Goal: Information Seeking & Learning: Check status

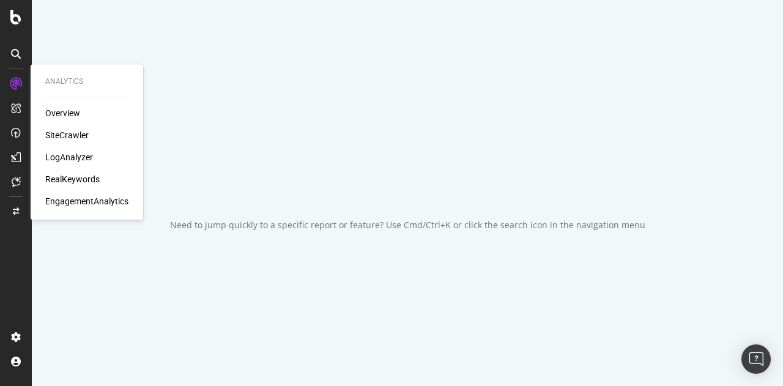
click at [61, 138] on div "SiteCrawler" at bounding box center [66, 135] width 43 height 12
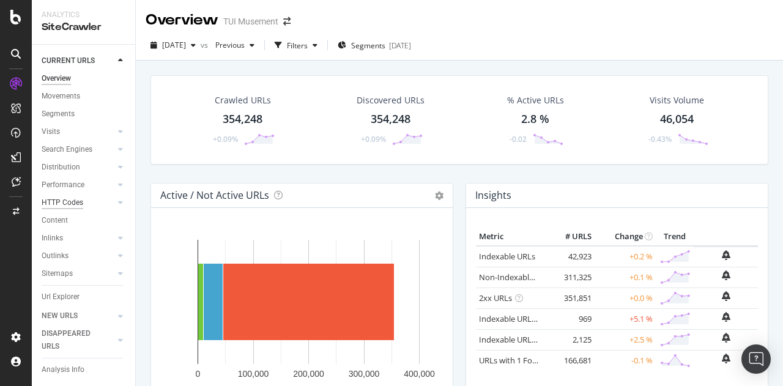
click at [67, 204] on div "HTTP Codes" at bounding box center [63, 202] width 42 height 13
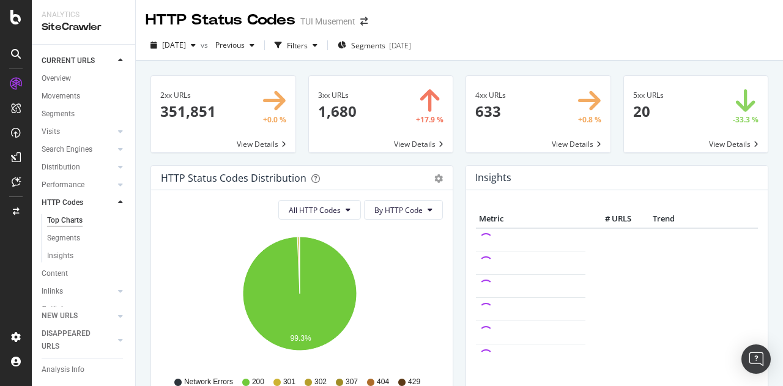
click at [567, 143] on span at bounding box center [538, 114] width 144 height 76
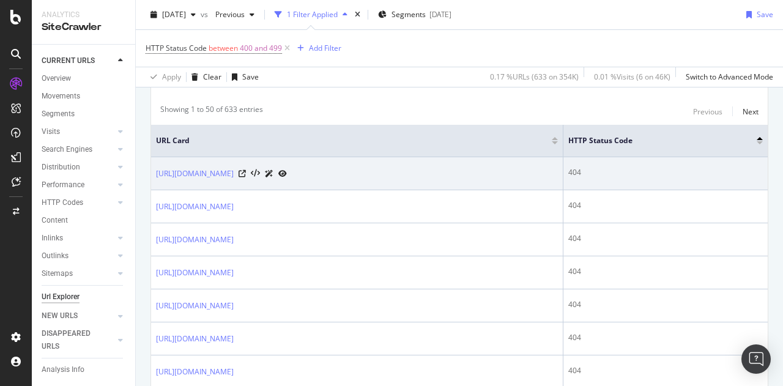
scroll to position [244, 0]
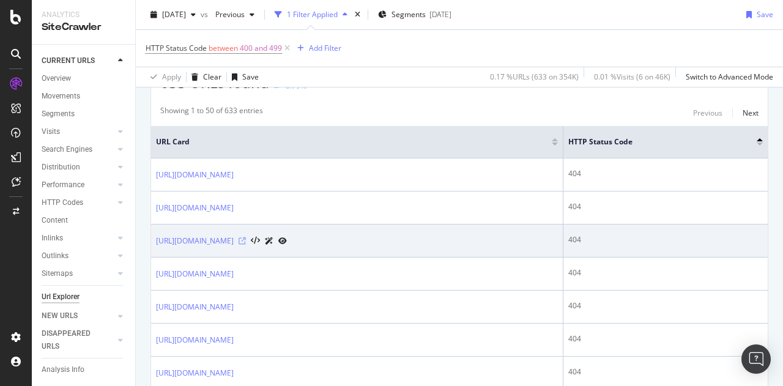
click at [246, 237] on icon at bounding box center [242, 240] width 7 height 7
click at [234, 237] on link "https://www.tuimusement.com/pl/watykan/vatican-city/d_8340-c_188/" at bounding box center [195, 241] width 78 height 12
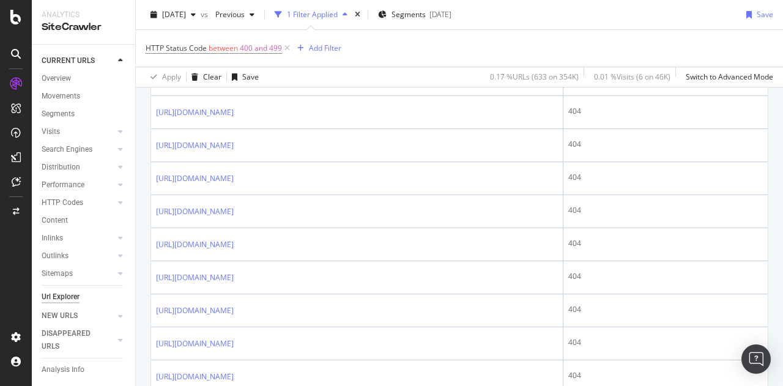
scroll to position [712, 0]
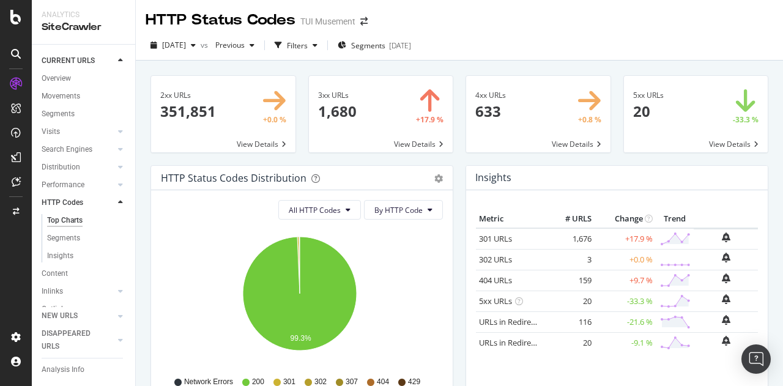
click at [420, 141] on span at bounding box center [381, 114] width 144 height 76
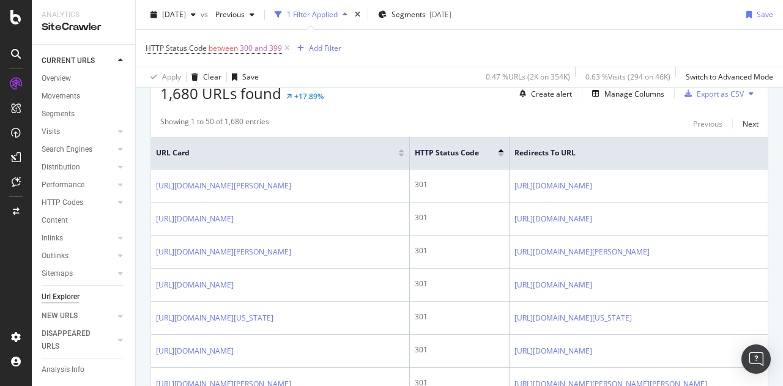
scroll to position [231, 0]
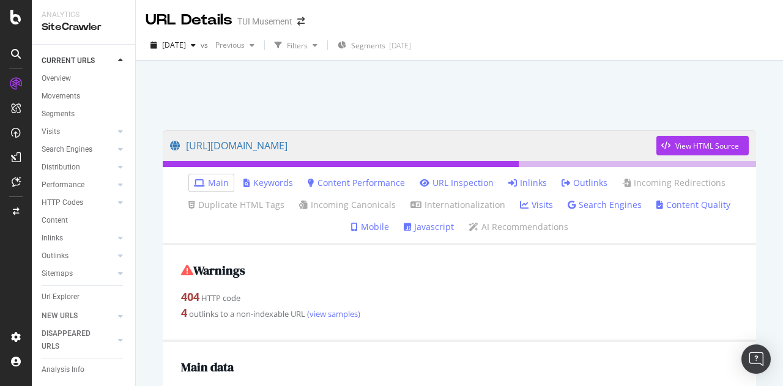
click at [525, 184] on link "Inlinks" at bounding box center [527, 183] width 39 height 12
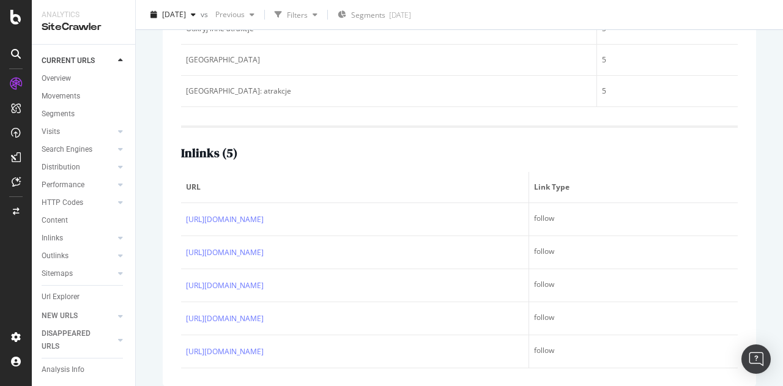
scroll to position [303, 0]
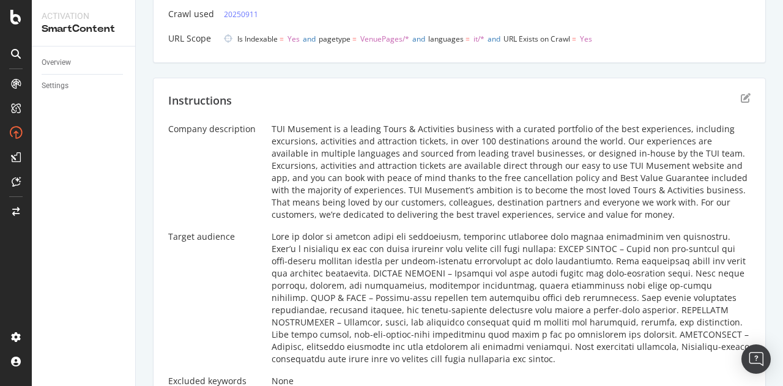
scroll to position [306, 0]
